Goal: Information Seeking & Learning: Understand process/instructions

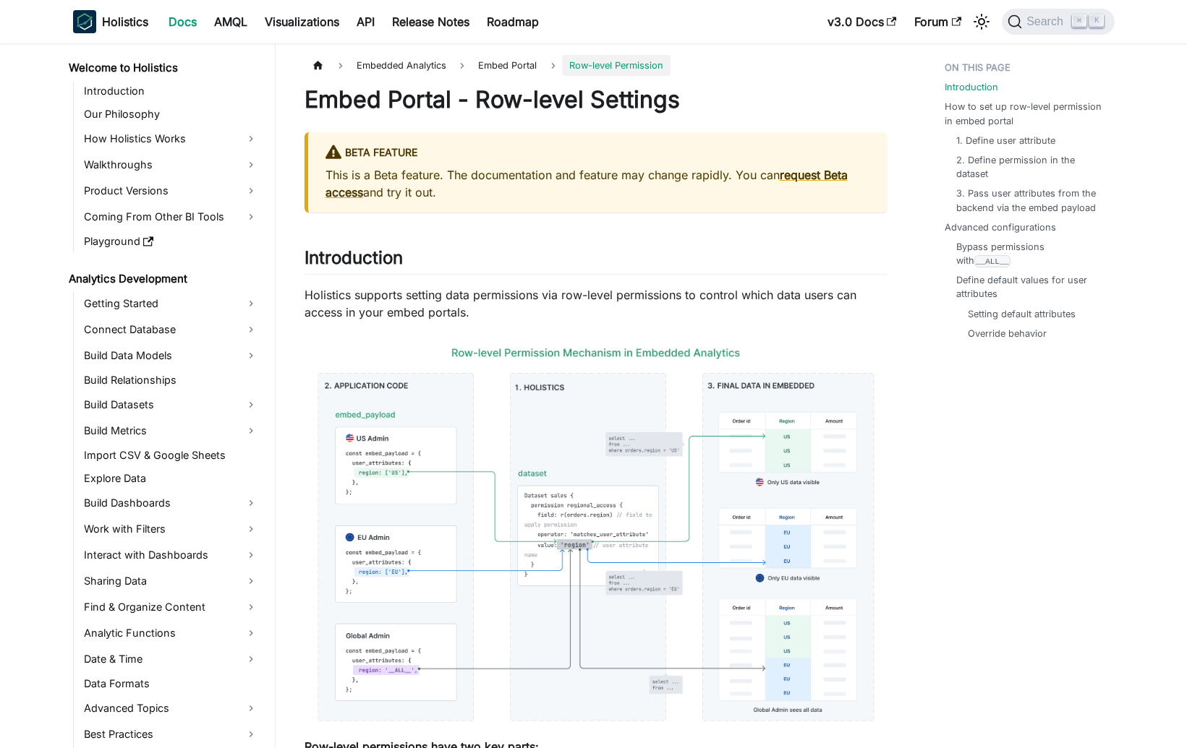
scroll to position [1134, 0]
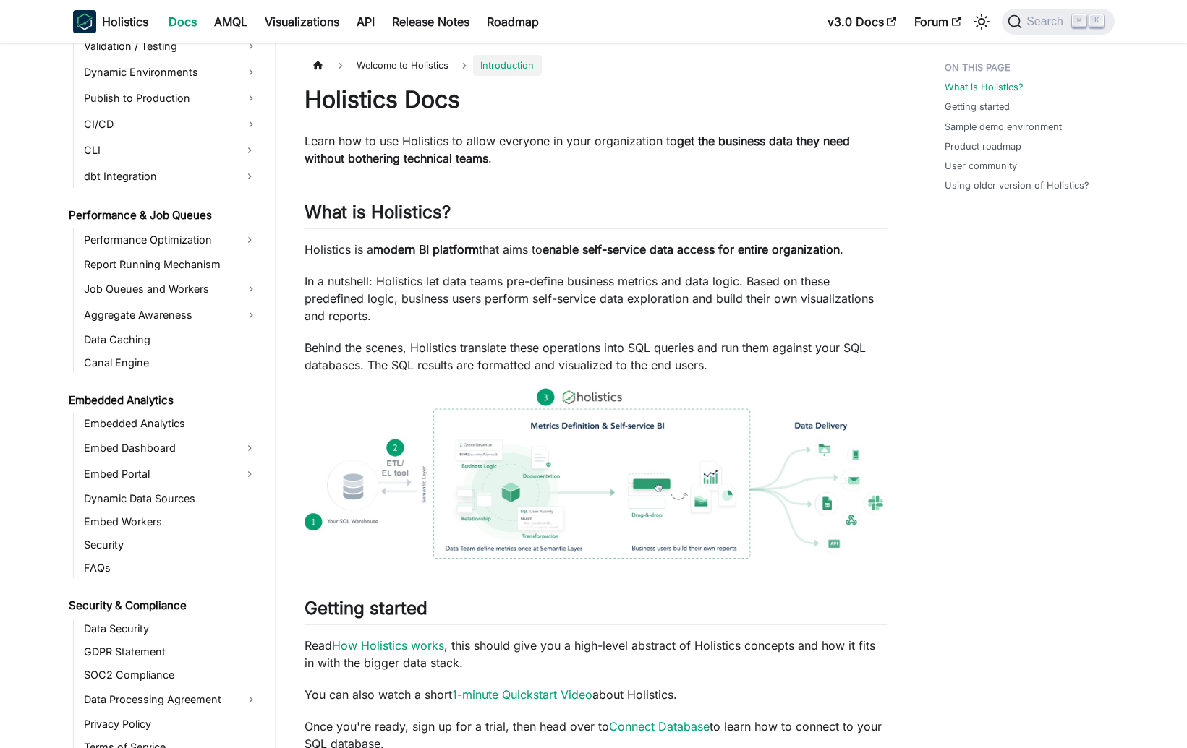
scroll to position [1184, 0]
click at [176, 452] on link "Embed Dashboard" at bounding box center [158, 449] width 157 height 23
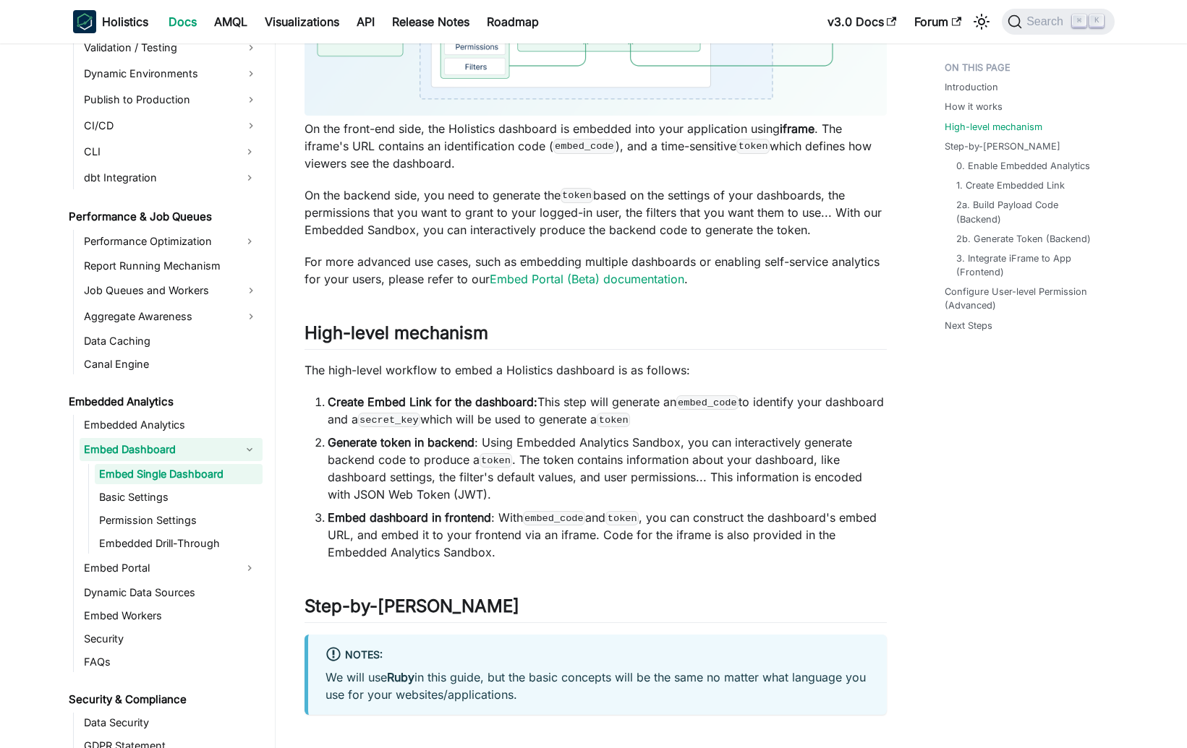
scroll to position [1111, 0]
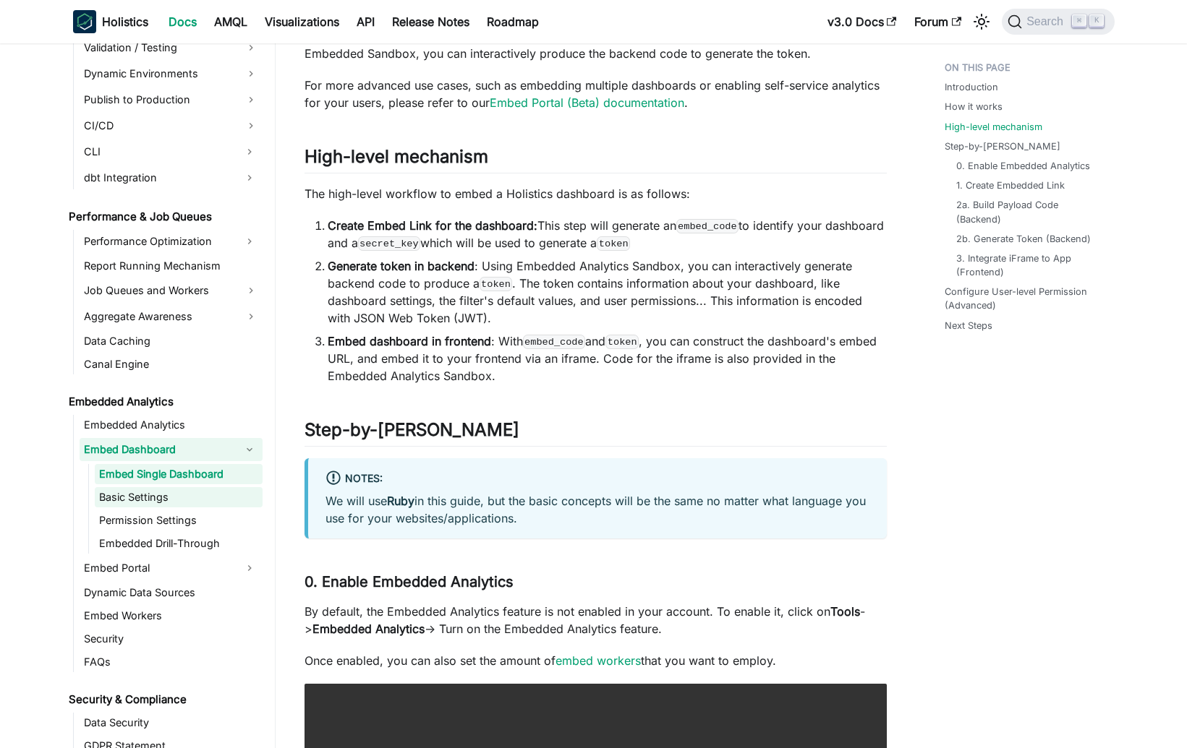
click at [180, 494] on link "Basic Settings" at bounding box center [179, 497] width 168 height 20
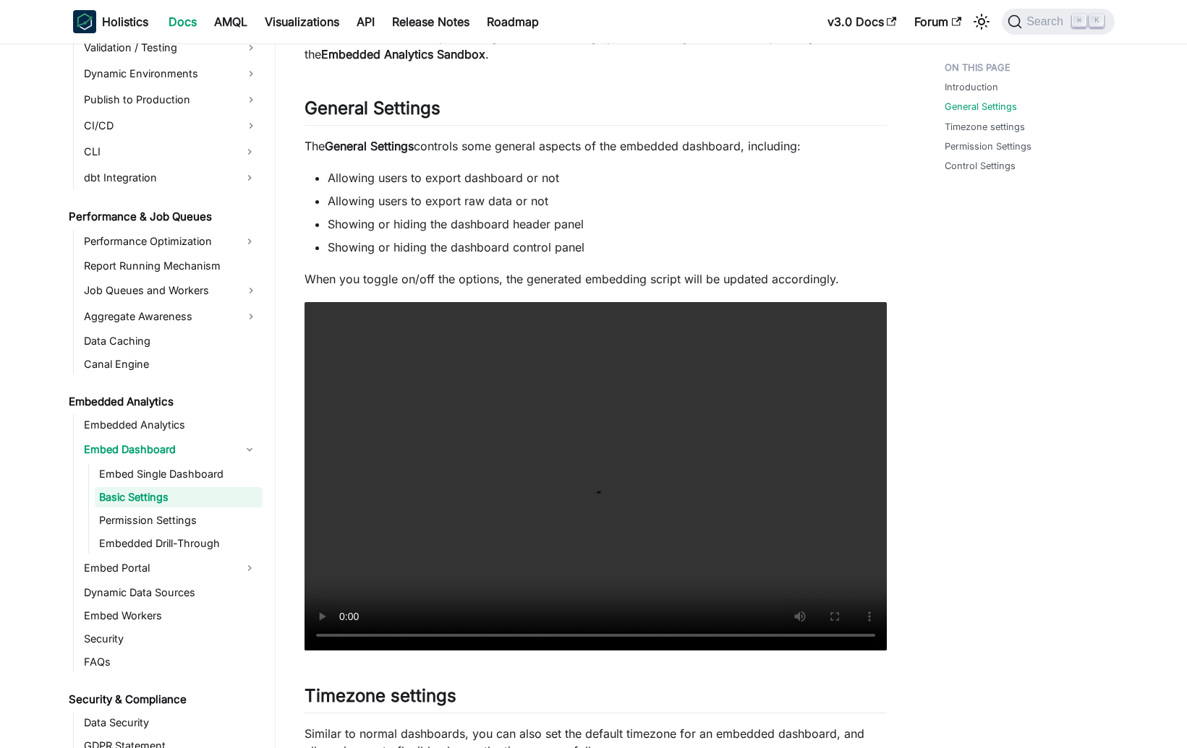
scroll to position [329, 0]
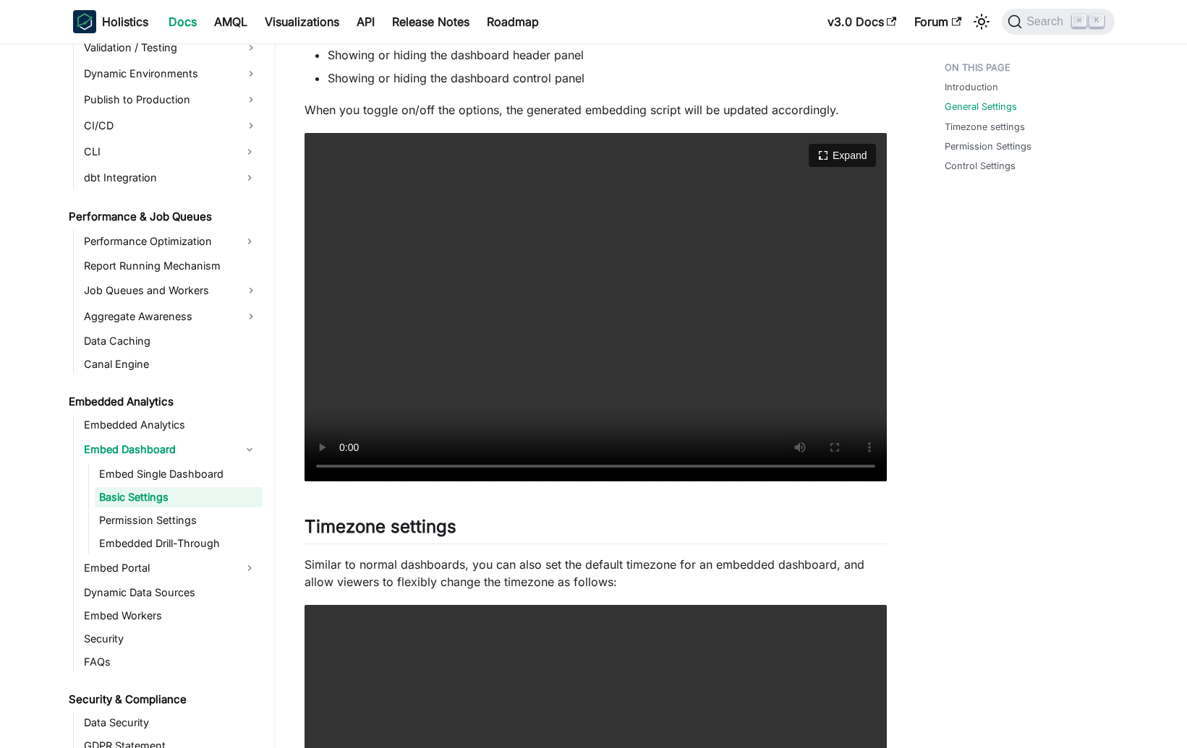
click at [612, 326] on video "Your browser does not support embedding video, but you can download it ." at bounding box center [595, 307] width 582 height 349
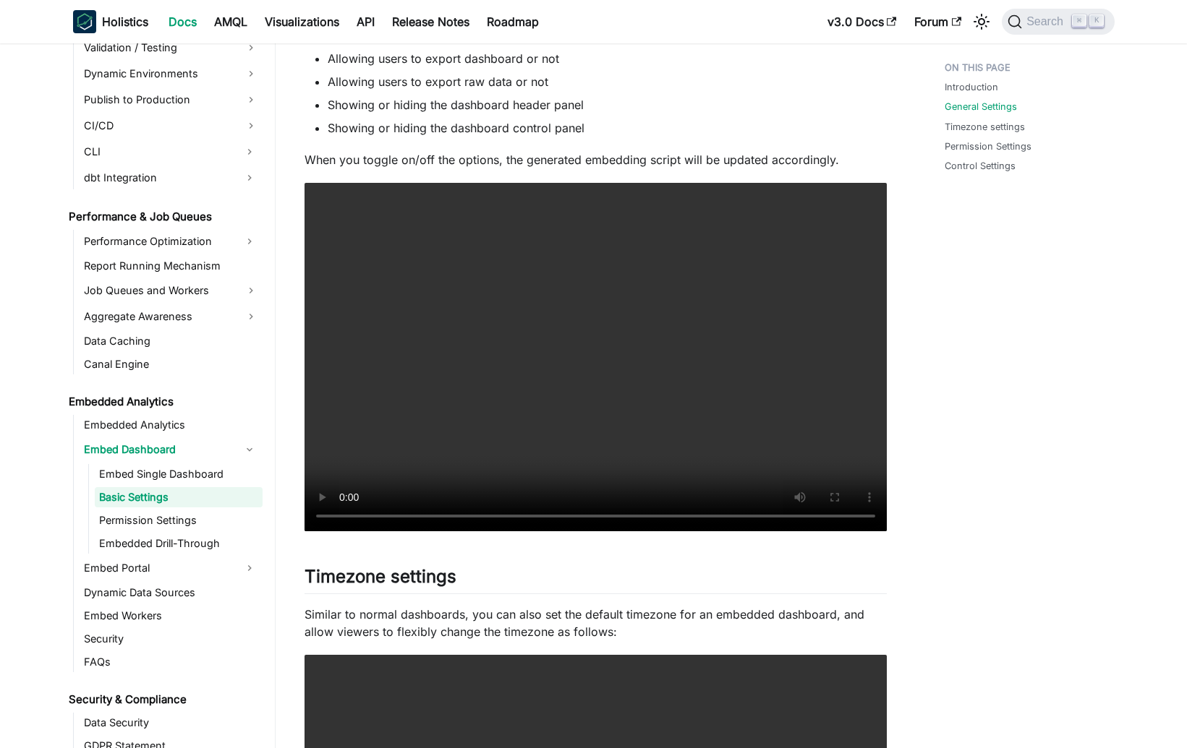
scroll to position [283, 0]
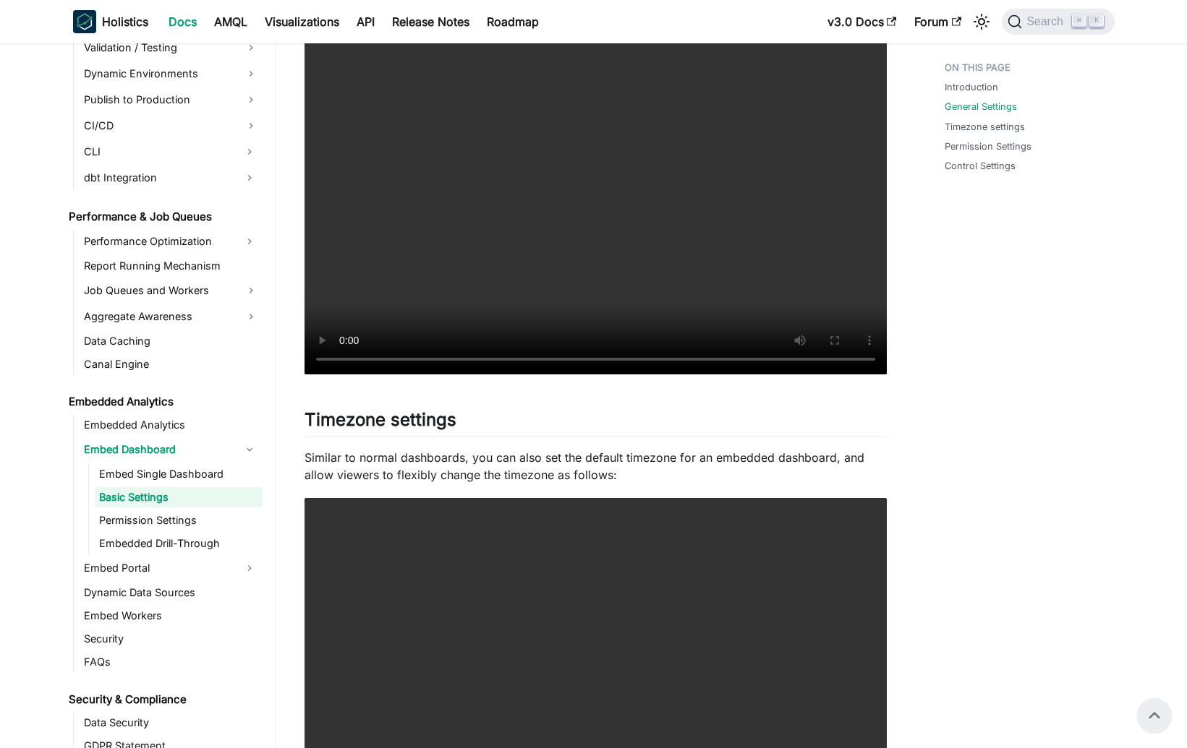
scroll to position [304, 0]
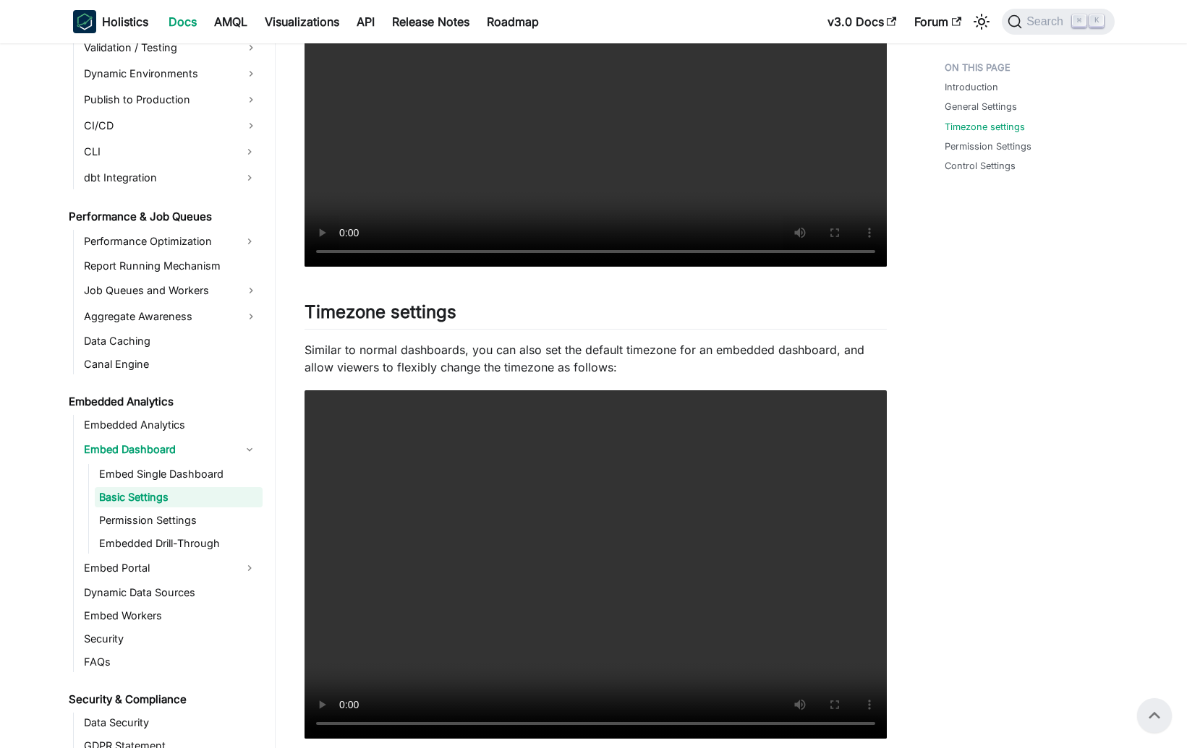
scroll to position [543, 0]
